Goal: Share content

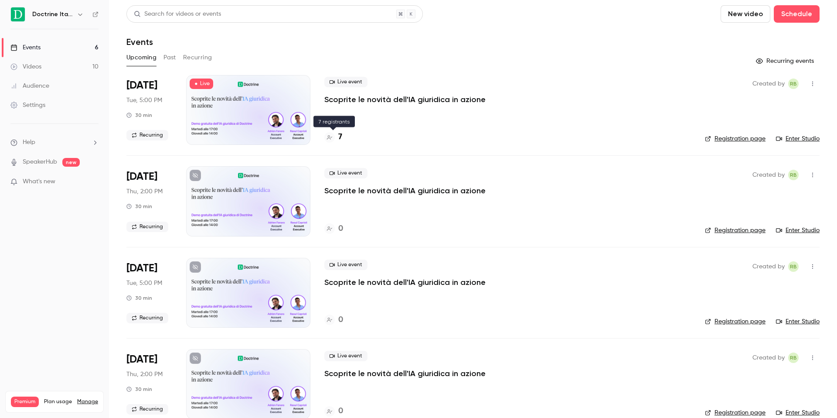
click at [336, 132] on div "7" at bounding box center [333, 137] width 18 height 12
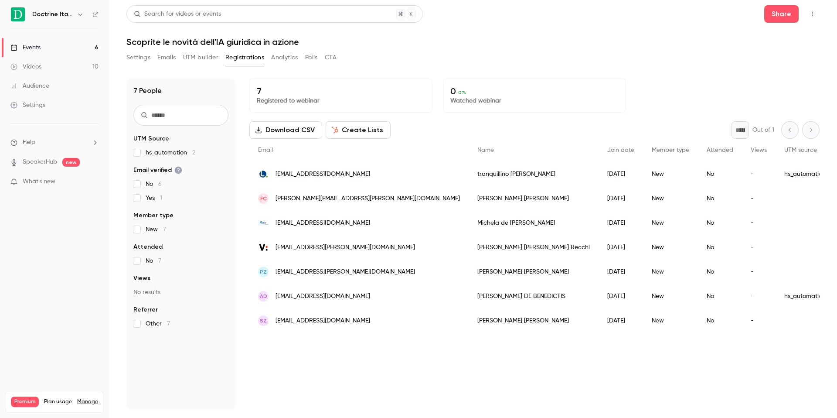
click at [814, 12] on icon "button" at bounding box center [812, 14] width 7 height 6
click at [769, 59] on div "Enter Studio" at bounding box center [779, 58] width 66 height 9
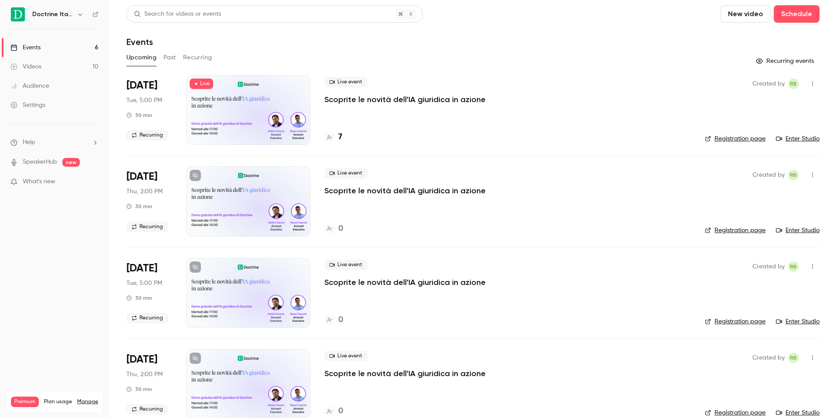
click at [371, 98] on p "Scoprite le novità dell'IA giuridica in azione" at bounding box center [404, 99] width 161 height 10
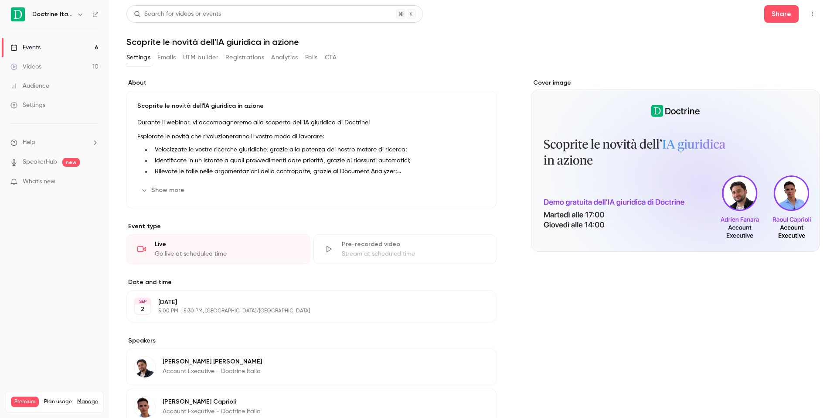
click at [815, 9] on button "button" at bounding box center [813, 14] width 14 height 14
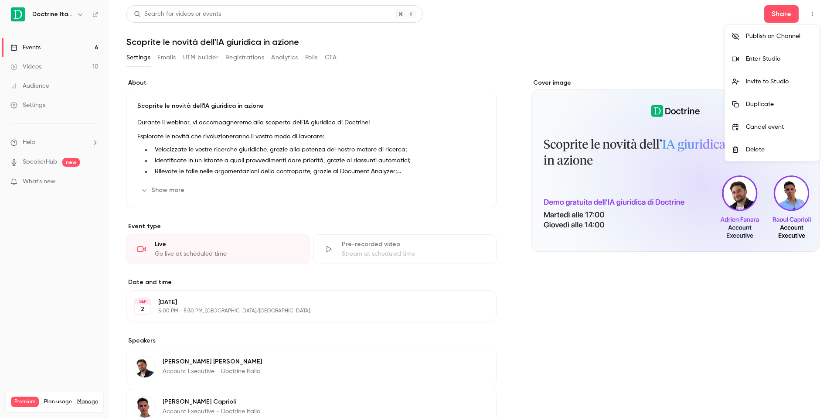
click at [782, 15] on div at bounding box center [418, 209] width 837 height 418
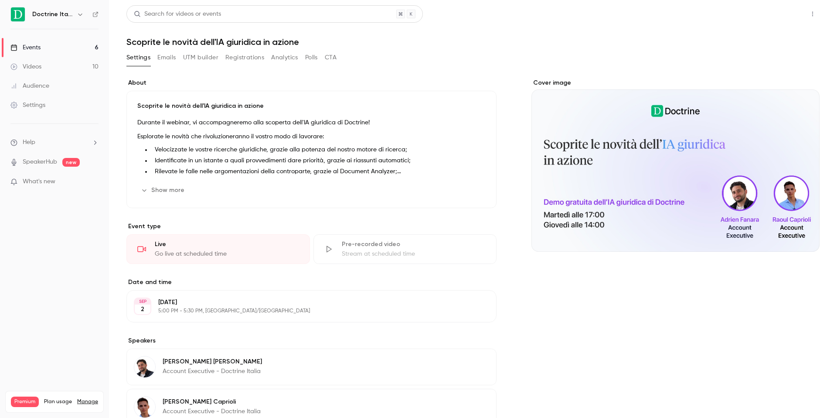
click at [777, 12] on button "Share" at bounding box center [781, 13] width 34 height 17
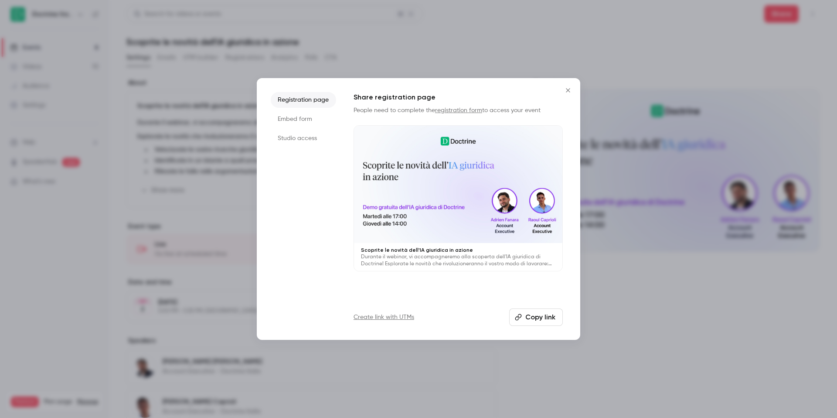
click at [524, 316] on button "Copy link" at bounding box center [536, 316] width 54 height 17
